Goal: Communication & Community: Answer question/provide support

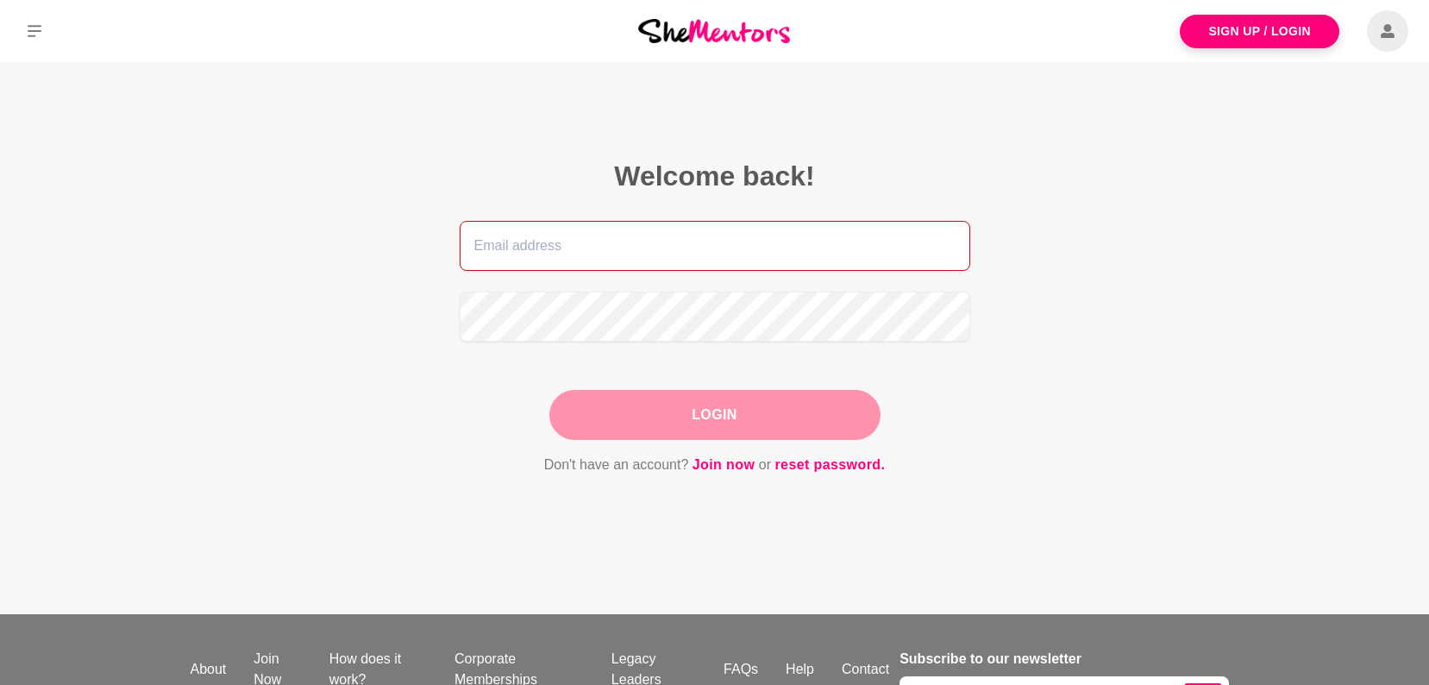
type input "[PERSON_NAME][EMAIL_ADDRESS][DOMAIN_NAME]"
click at [695, 419] on div "Login" at bounding box center [714, 415] width 331 height 50
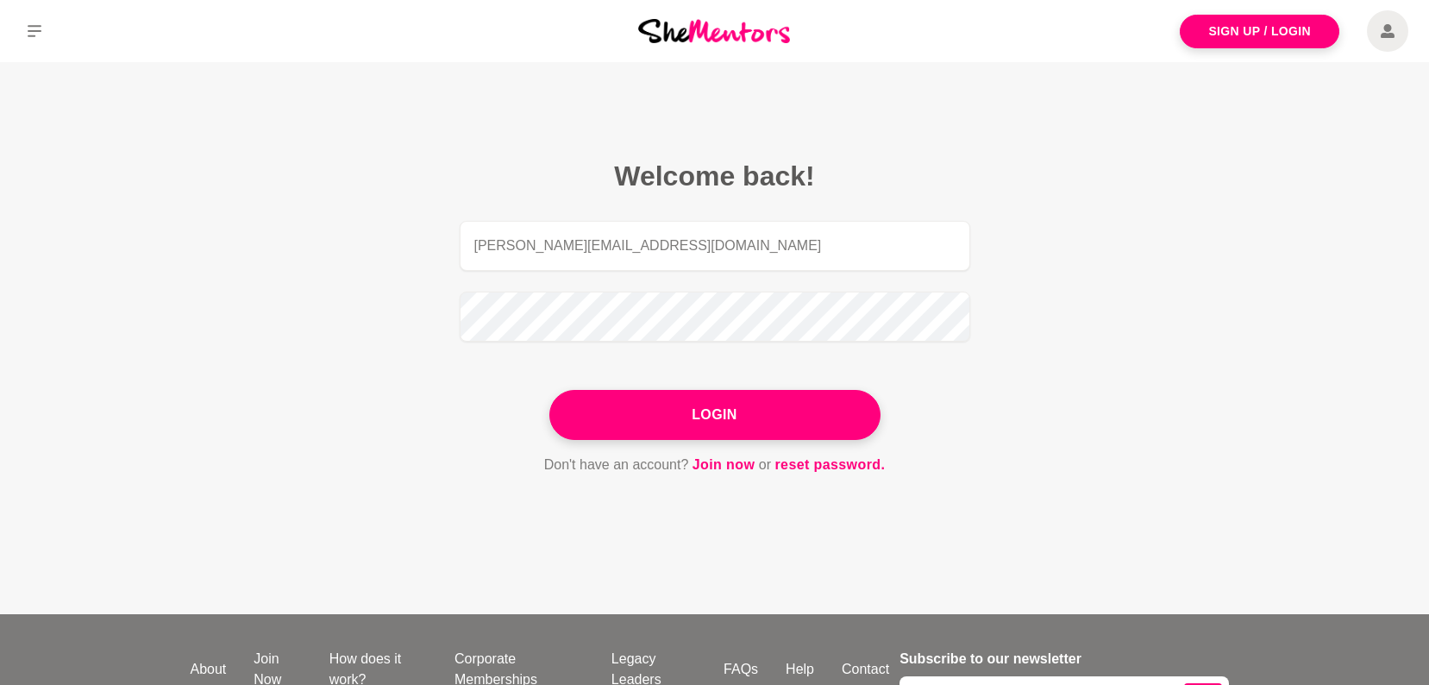
click at [712, 418] on button "Login" at bounding box center [714, 415] width 331 height 50
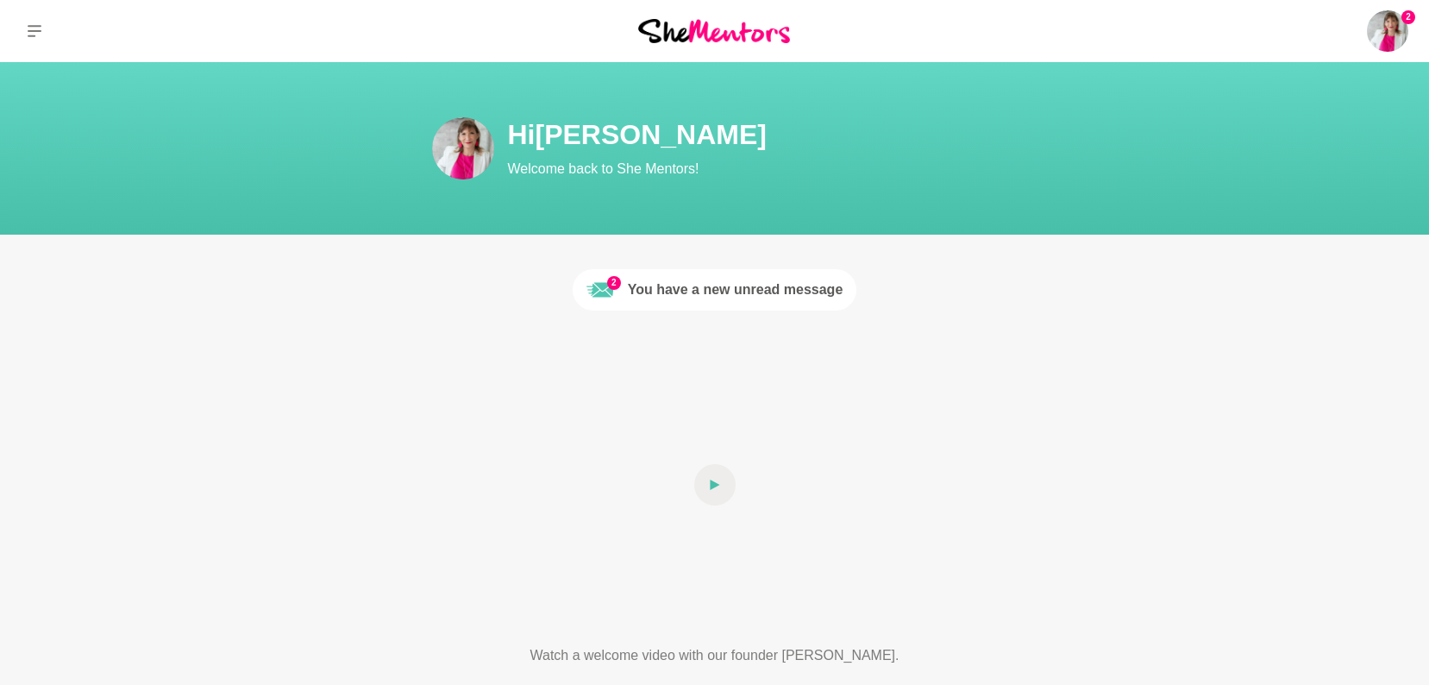
click at [692, 284] on div "You have a new unread message" at bounding box center [736, 289] width 216 height 21
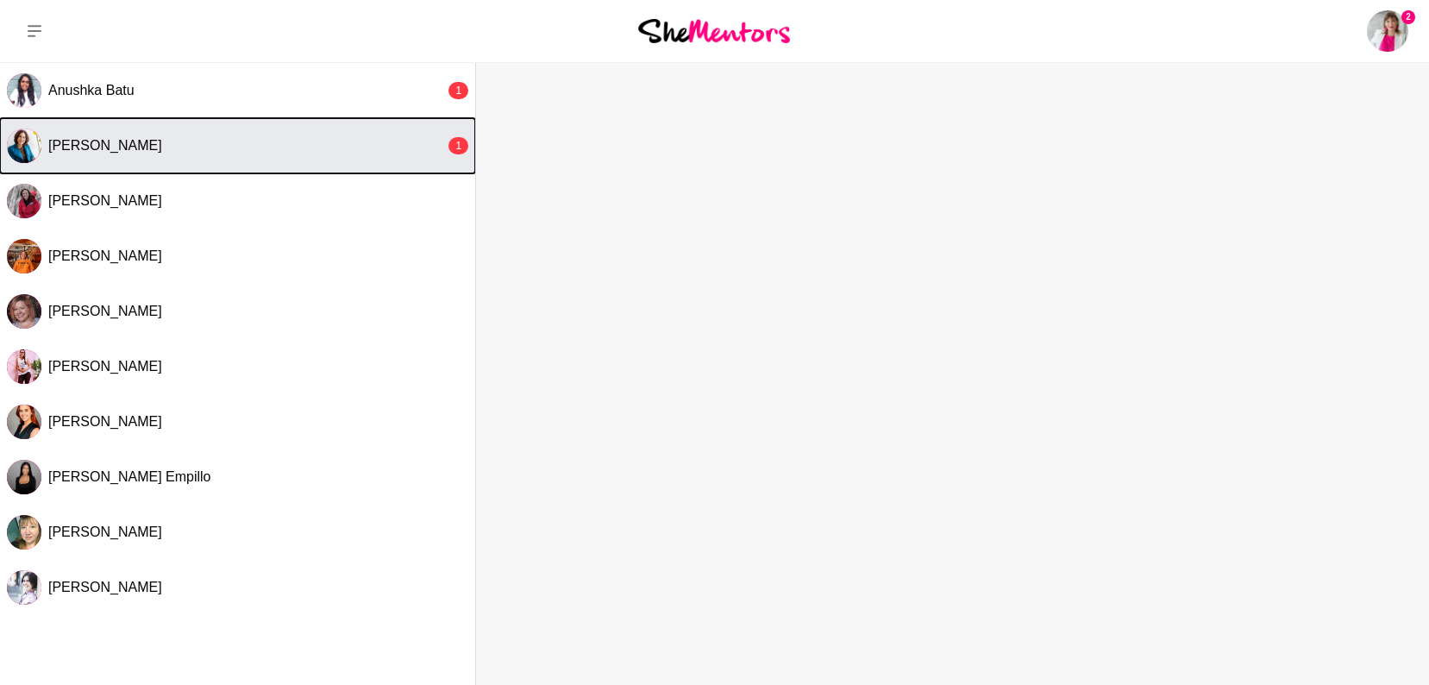
click at [131, 140] on span "[PERSON_NAME]" at bounding box center [105, 145] width 114 height 15
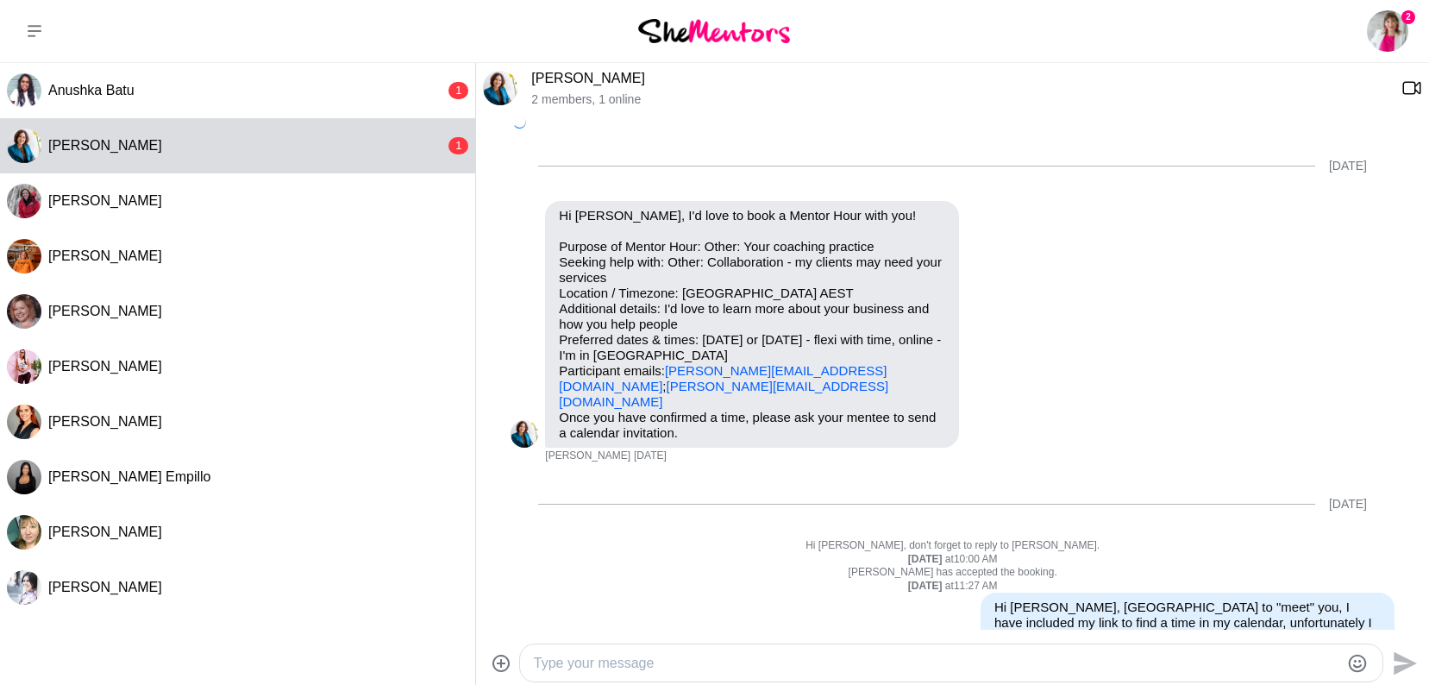
scroll to position [273, 0]
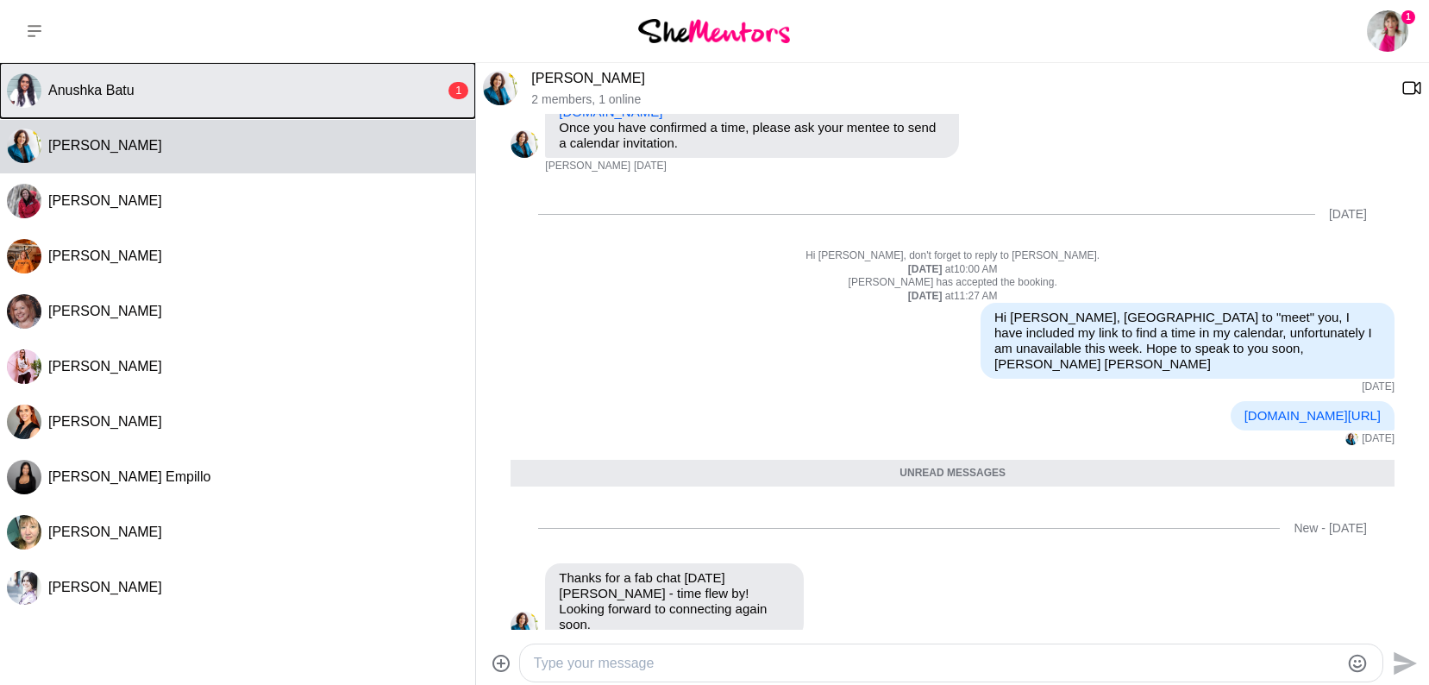
click at [113, 85] on span "Anushka Batu" at bounding box center [91, 90] width 86 height 15
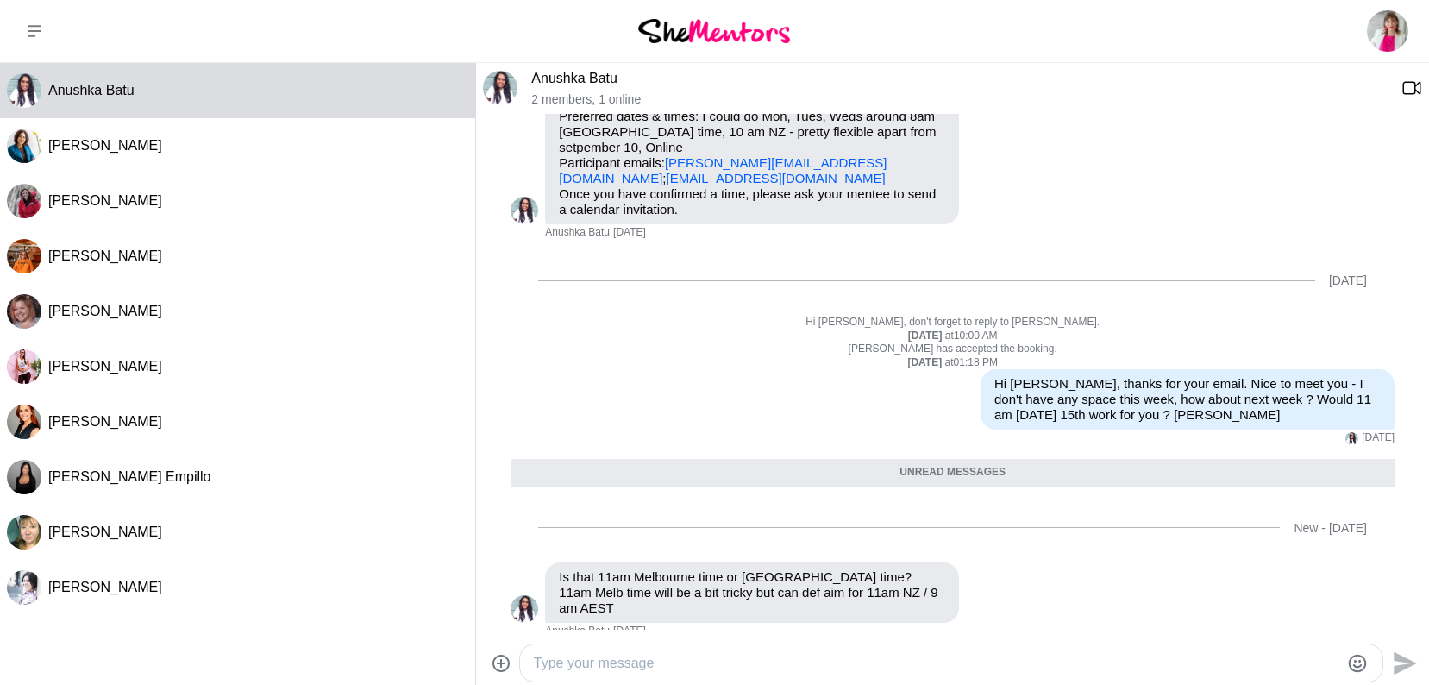
scroll to position [51, 0]
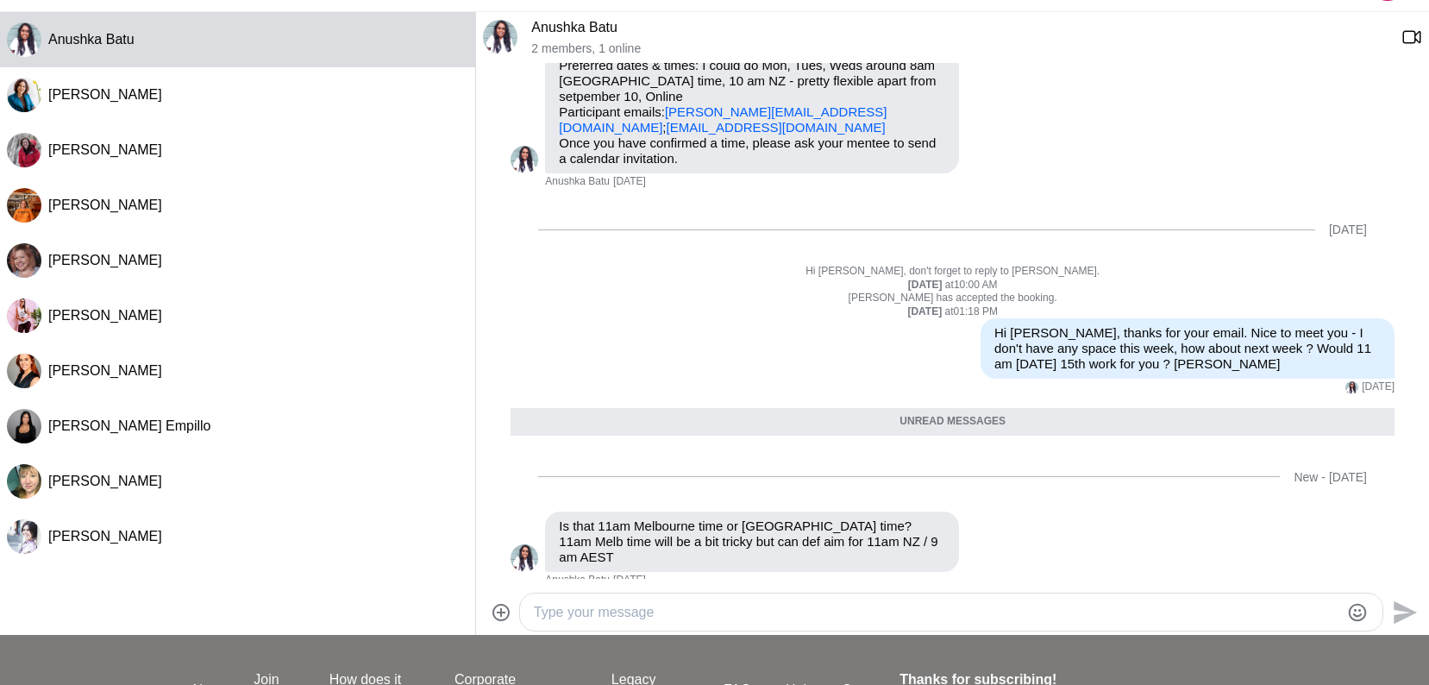
click at [565, 615] on textarea "Type your message" at bounding box center [937, 612] width 806 height 21
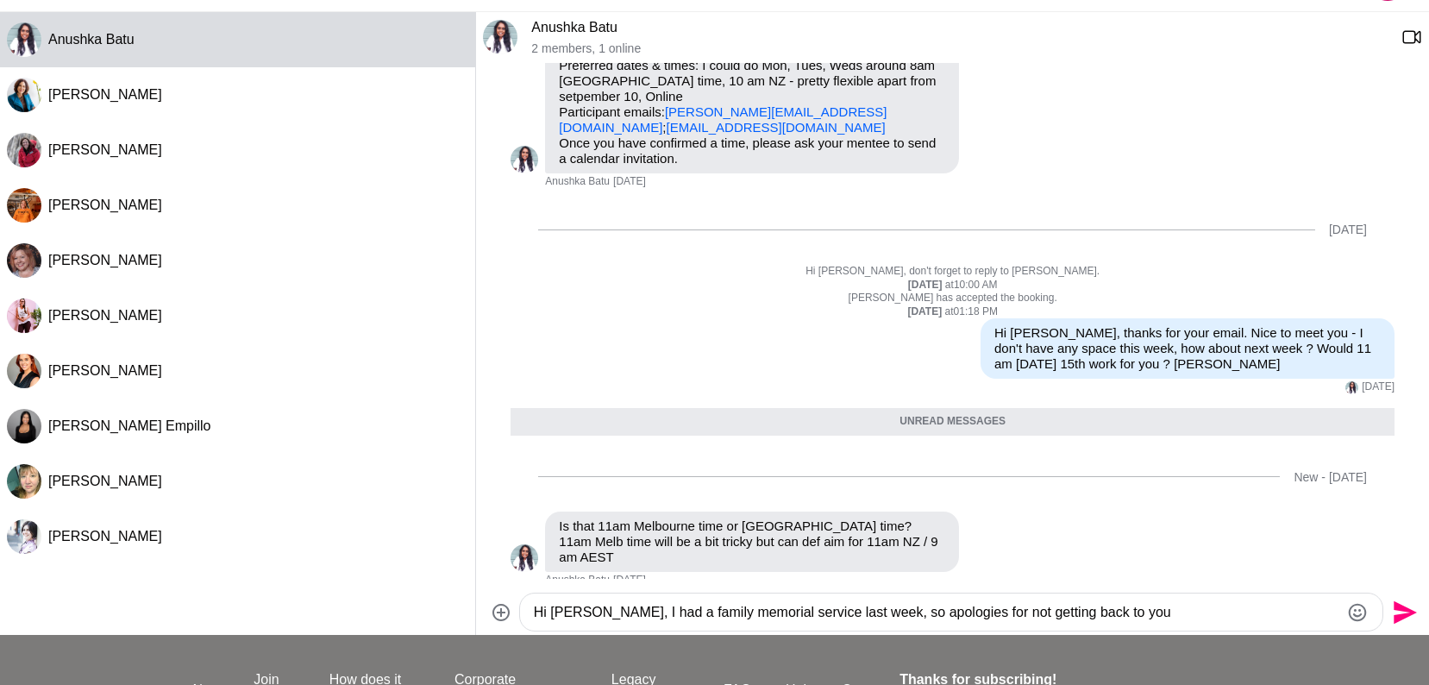
scroll to position [53, 0]
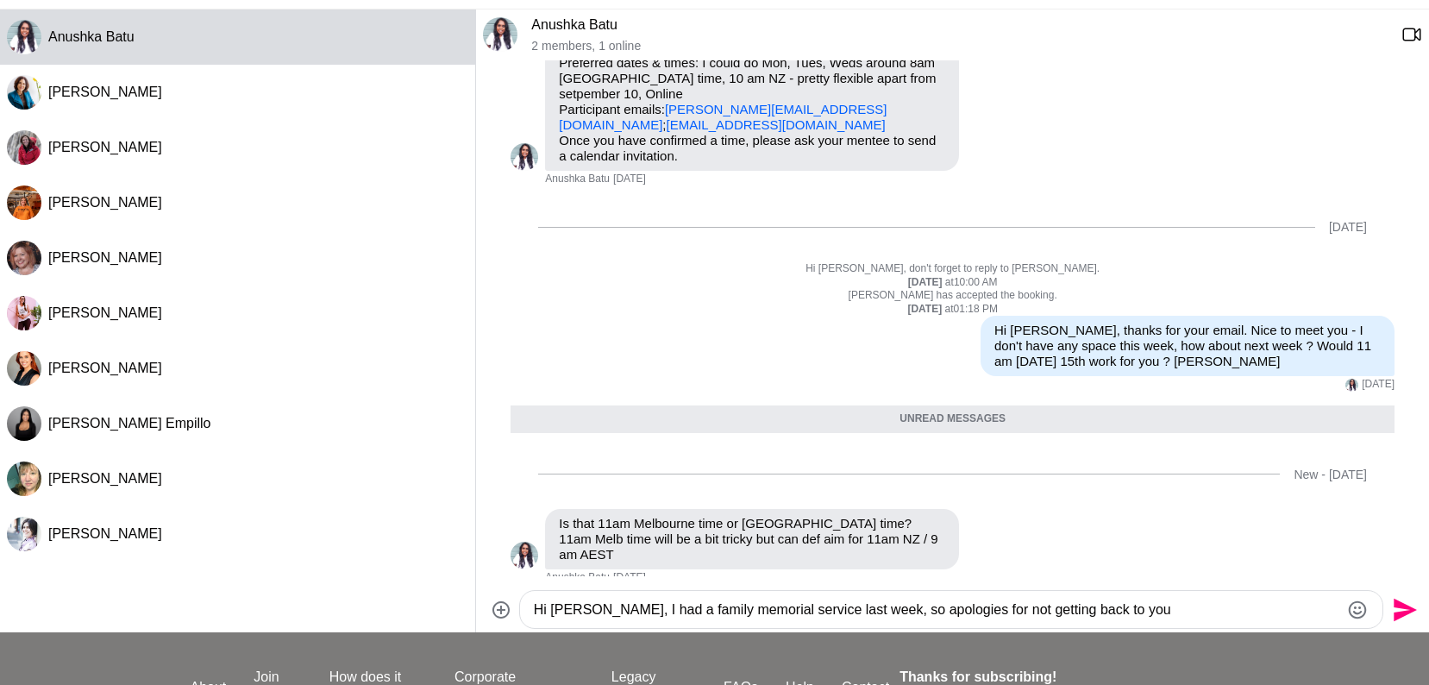
click at [583, 608] on textarea "Hi [PERSON_NAME], I had a family memorial service last week, so apologies for n…" at bounding box center [937, 609] width 806 height 21
click at [574, 617] on textarea "Hi [PERSON_NAME], I had a family memorial service last week, so apologies for n…" at bounding box center [937, 609] width 806 height 21
click at [1133, 608] on textarea "Hi [PERSON_NAME], I had a family memorial service last week, so apologies for n…" at bounding box center [937, 609] width 806 height 21
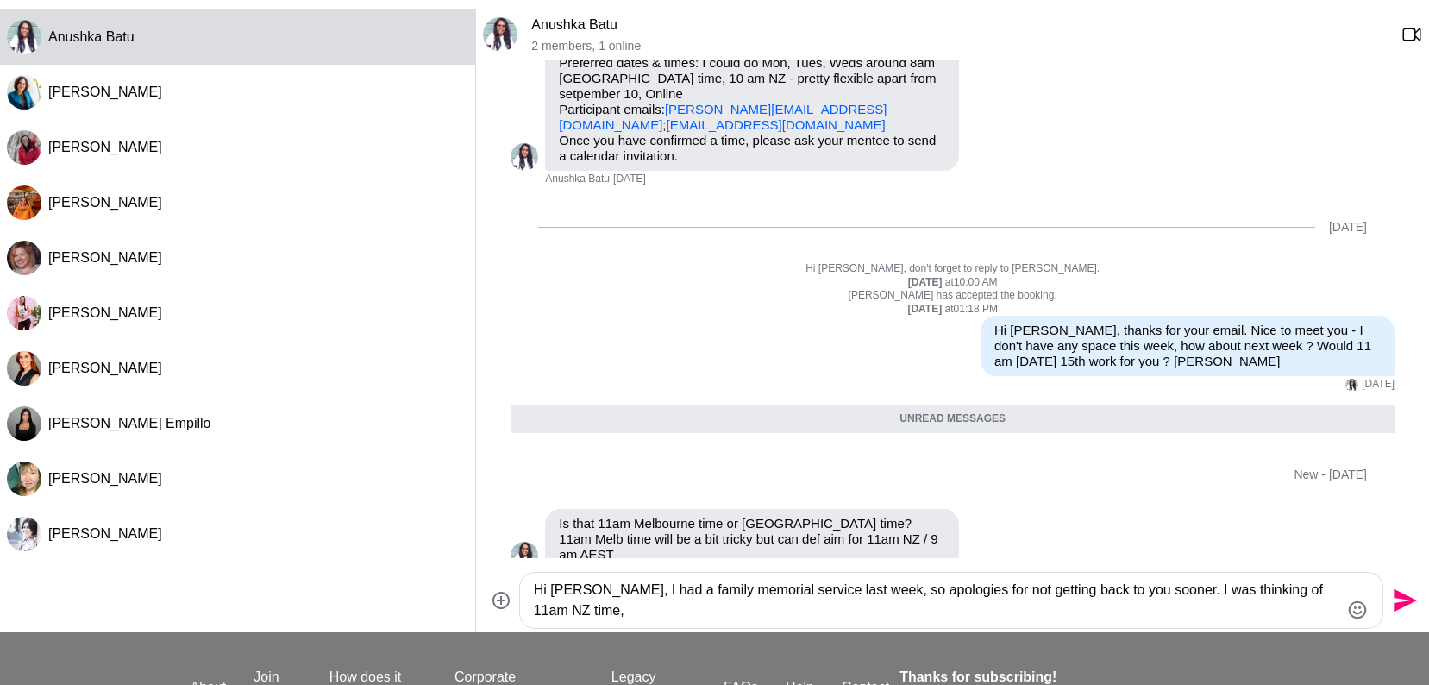
click at [1173, 594] on textarea "Hi [PERSON_NAME], I had a family memorial service last week, so apologies for n…" at bounding box center [937, 600] width 806 height 41
type textarea "Hi [PERSON_NAME], I had a family memorial service last week, so apologies for n…"
